Goal: Information Seeking & Learning: Get advice/opinions

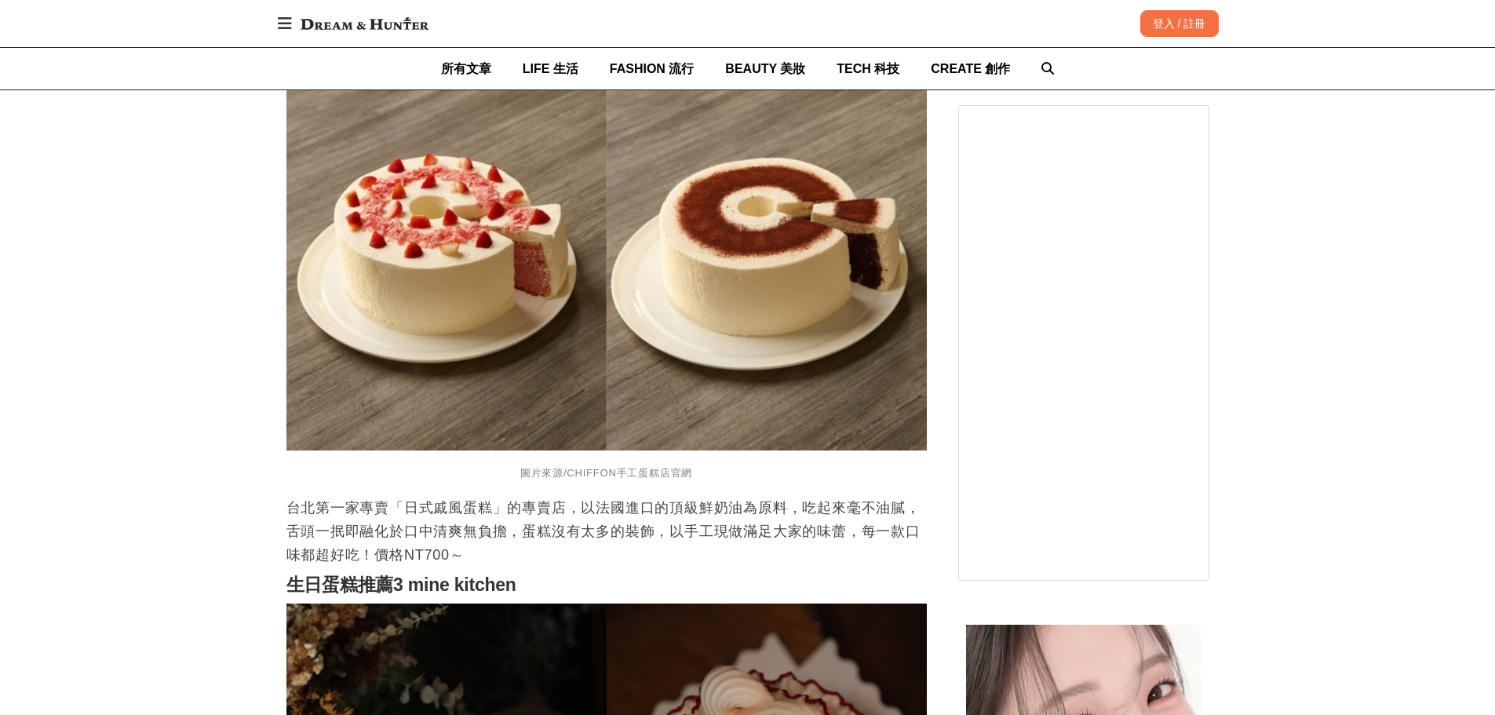
scroll to position [1674, 0]
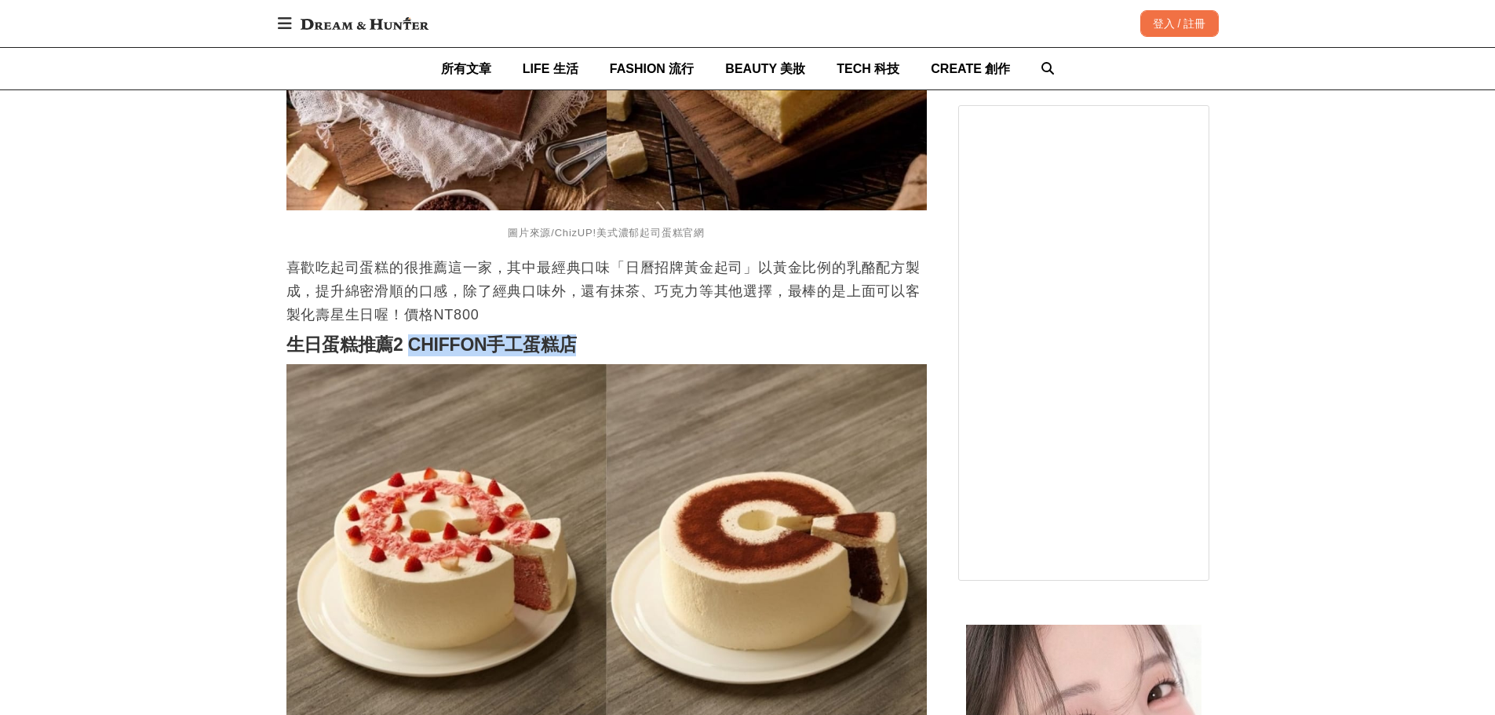
drag, startPoint x: 410, startPoint y: 353, endPoint x: 592, endPoint y: 351, distance: 182.1
click at [592, 351] on h2 "生日蛋糕推薦2 CHIFFON手工蛋糕店" at bounding box center [606, 345] width 640 height 22
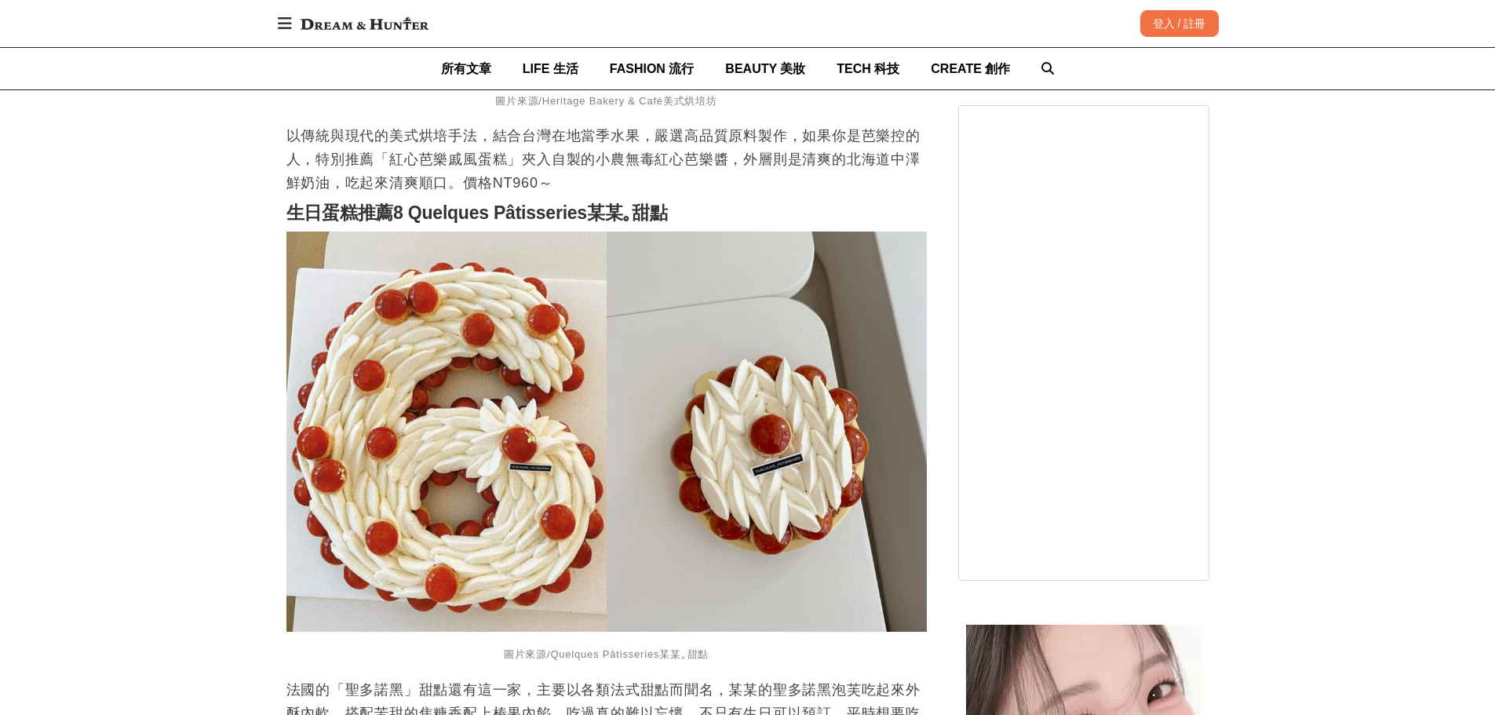
scroll to position [5023, 0]
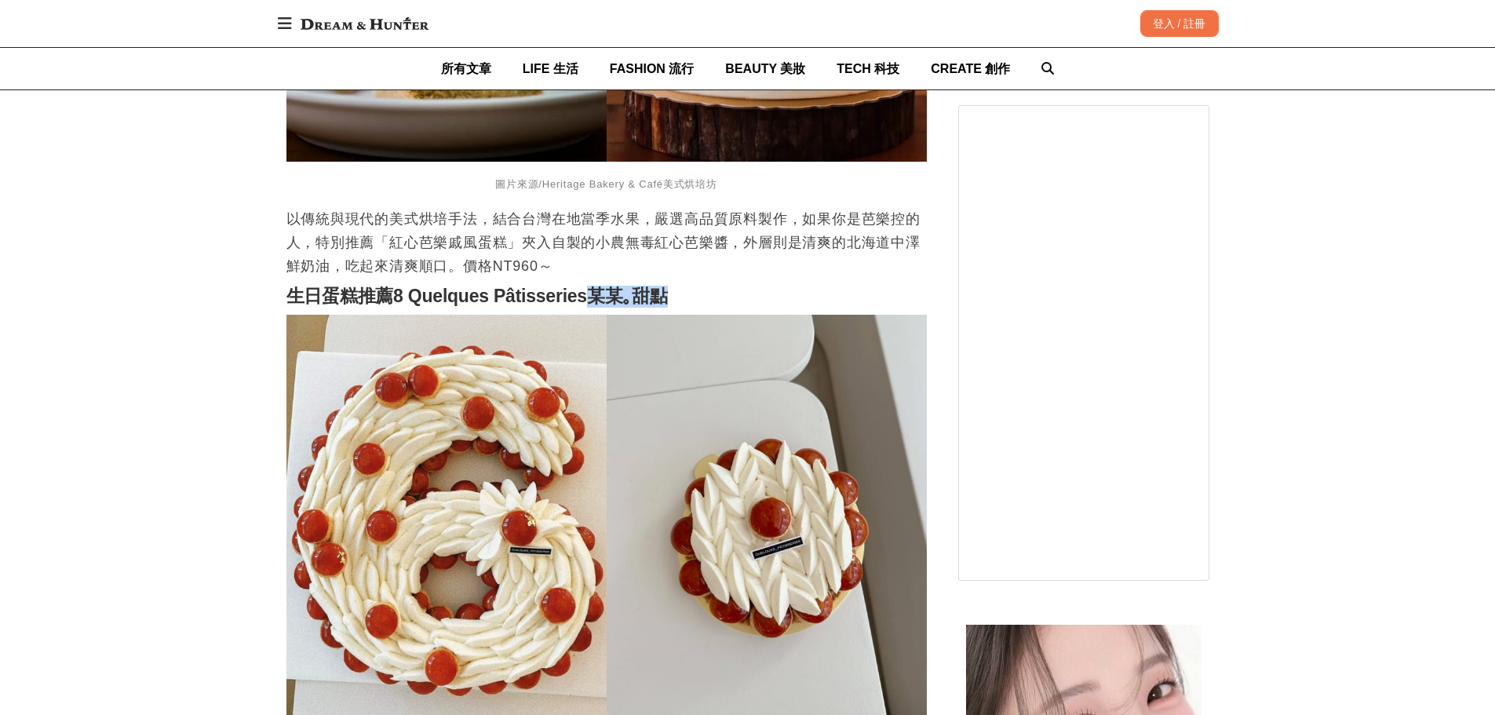
drag, startPoint x: 604, startPoint y: 301, endPoint x: 678, endPoint y: 297, distance: 74.7
click at [678, 297] on h2 "生日蛋糕推薦8 Quelques Pâtisseries某某｡甜點" at bounding box center [606, 297] width 640 height 22
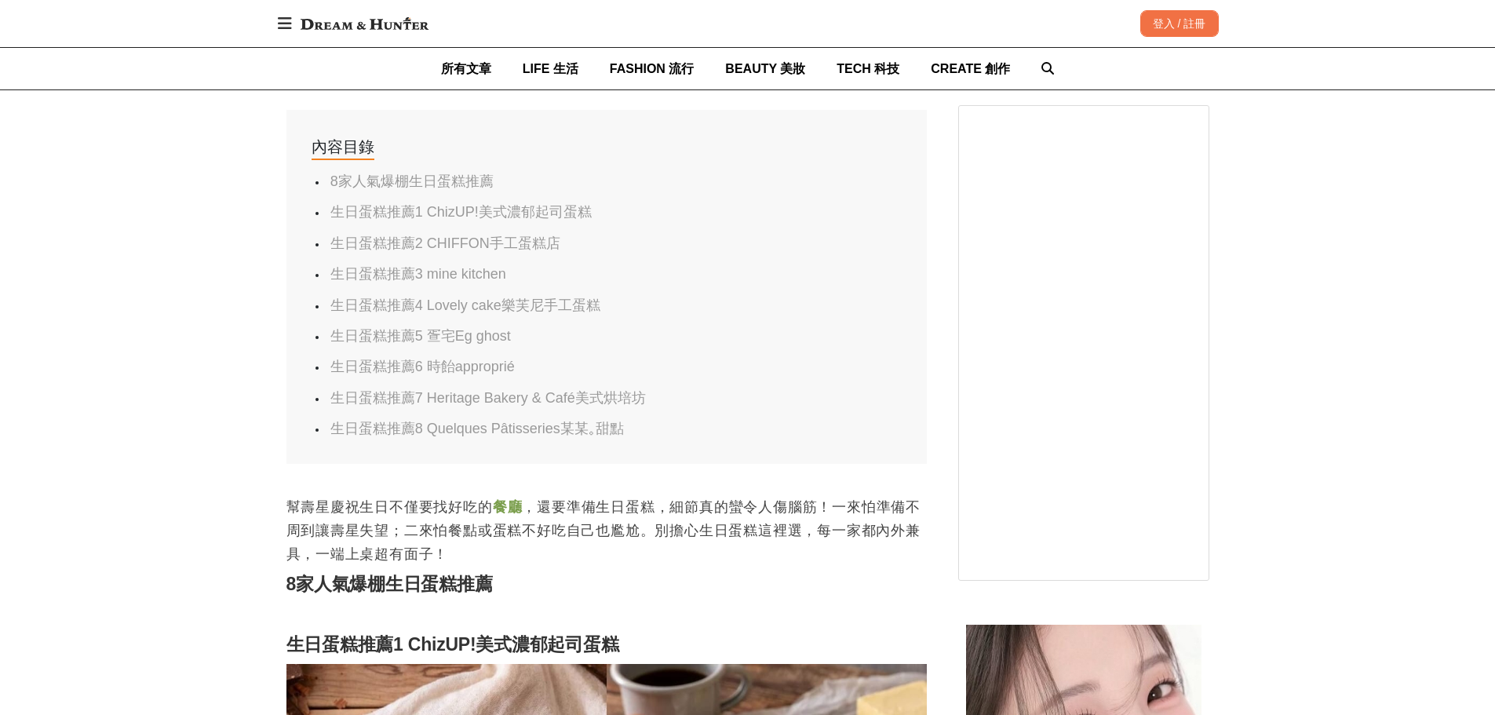
scroll to position [837, 0]
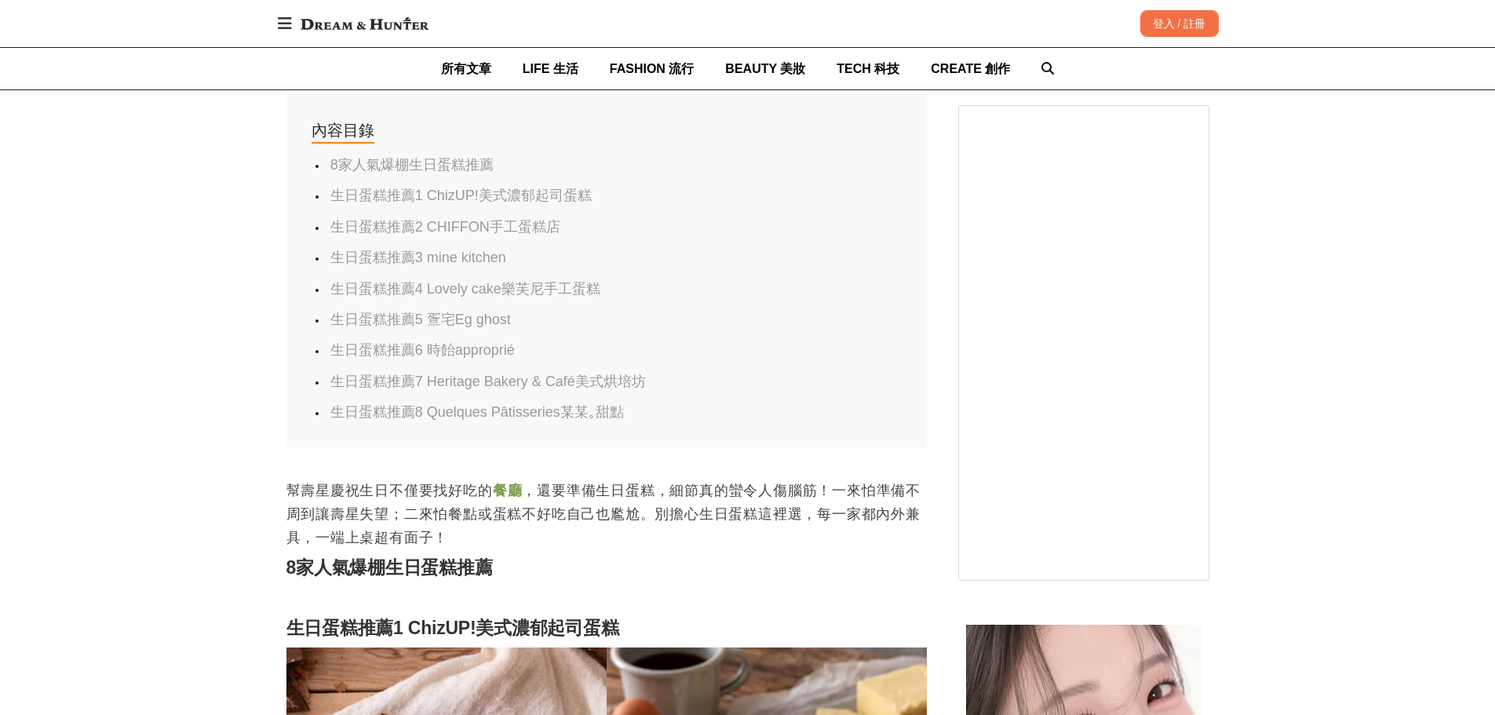
click at [450, 323] on link "生日蛋糕推薦5 疍宅Eg ghost" at bounding box center [420, 320] width 181 height 16
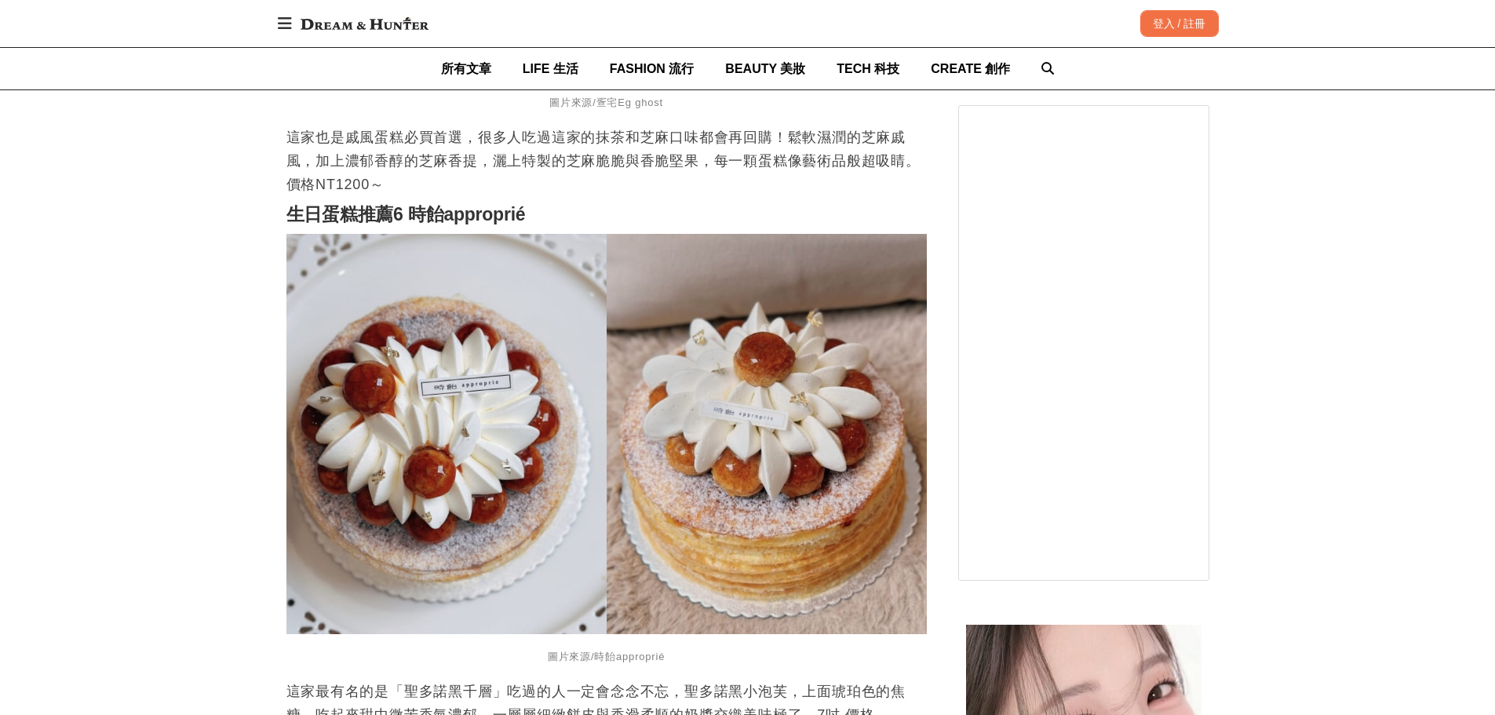
scroll to position [3978, 0]
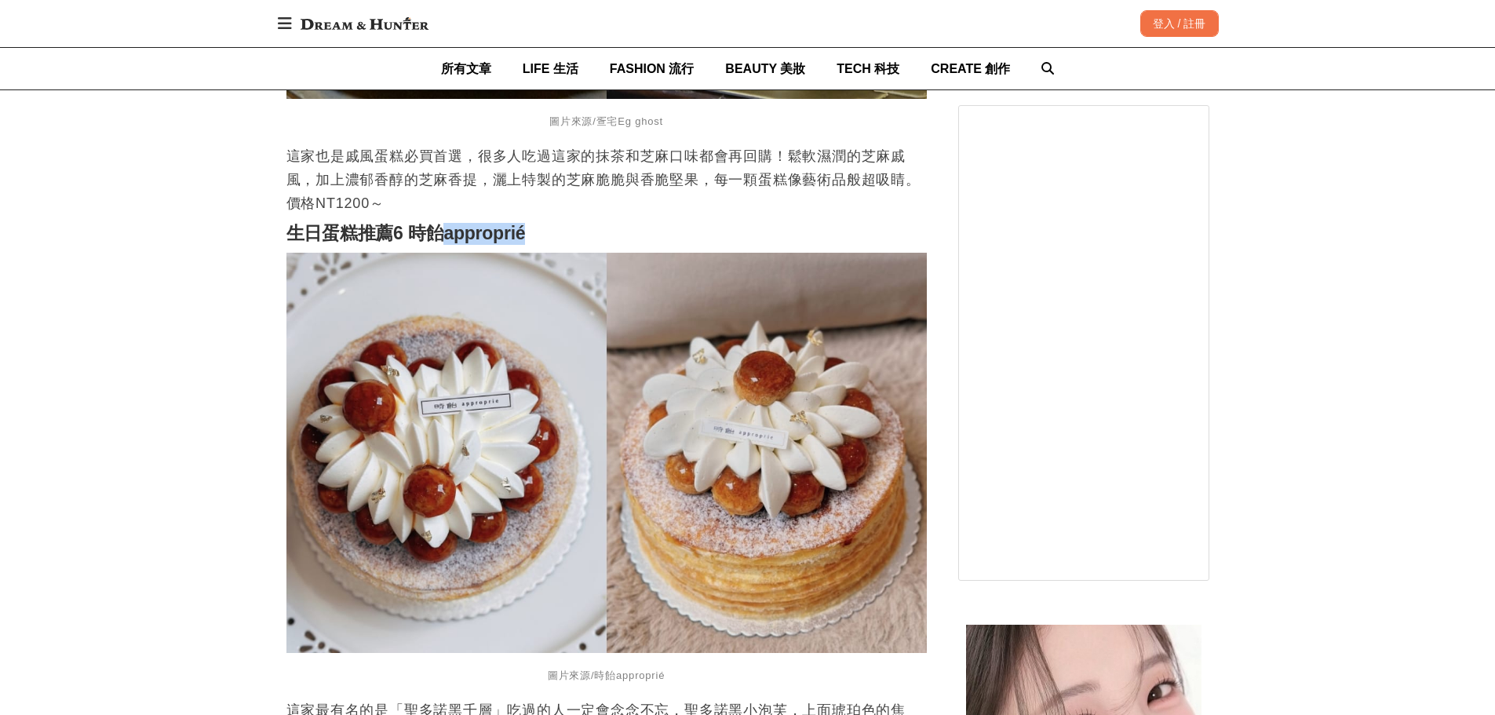
drag, startPoint x: 447, startPoint y: 243, endPoint x: 533, endPoint y: 243, distance: 86.3
click at [533, 243] on h2 "生日蛋糕推薦6 時飴approprié" at bounding box center [606, 234] width 640 height 22
